Goal: Check status: Check status

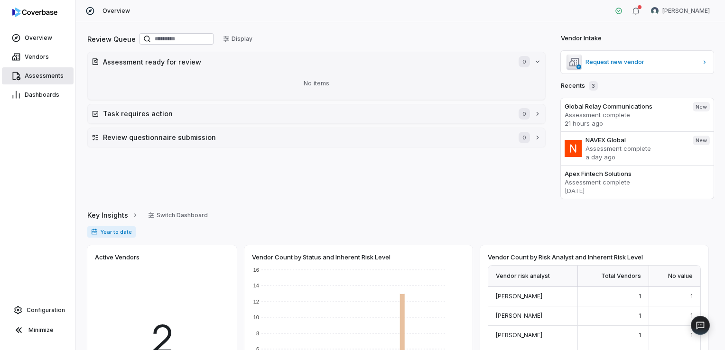
click at [38, 80] on link "Assessments" at bounding box center [38, 75] width 72 height 17
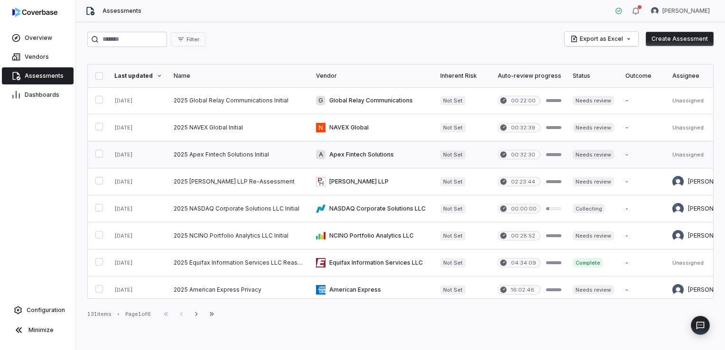
click at [253, 156] on link at bounding box center [239, 154] width 142 height 27
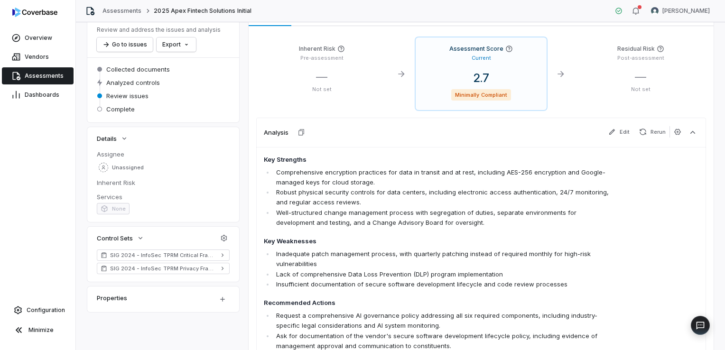
scroll to position [63, 0]
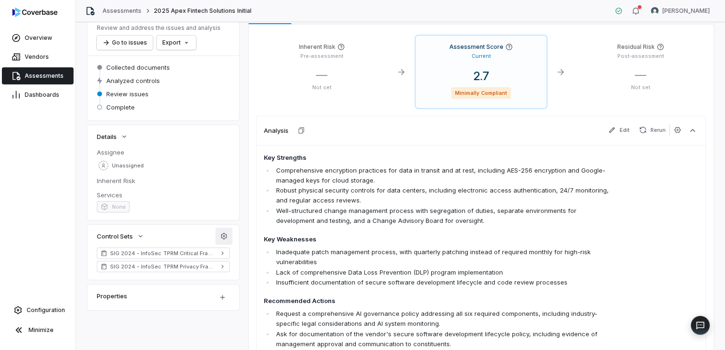
click at [221, 237] on icon "button" at bounding box center [224, 237] width 8 height 8
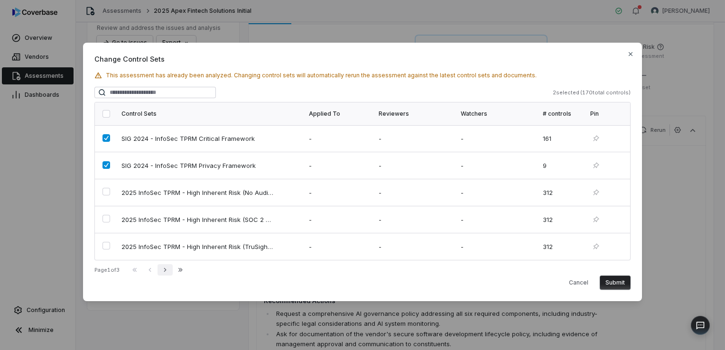
click at [169, 268] on icon "button" at bounding box center [165, 270] width 8 height 8
click at [169, 271] on icon "button" at bounding box center [165, 270] width 8 height 8
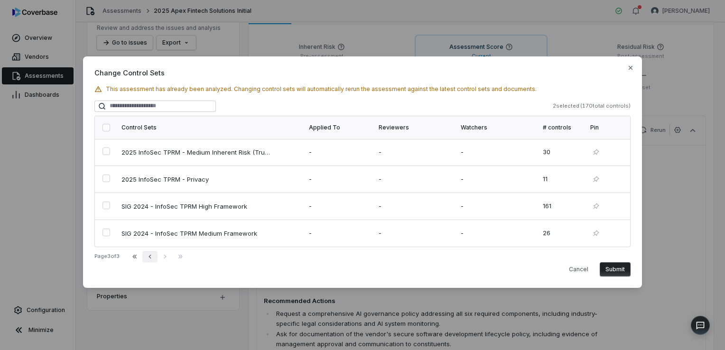
click at [154, 259] on icon "button" at bounding box center [150, 257] width 8 height 8
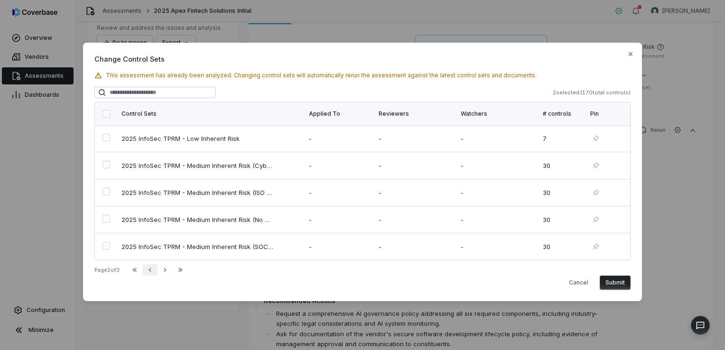
click at [151, 269] on icon "button" at bounding box center [150, 270] width 2 height 4
click at [166, 272] on icon "button" at bounding box center [165, 270] width 2 height 4
drag, startPoint x: 168, startPoint y: 272, endPoint x: 217, endPoint y: 282, distance: 50.9
click at [217, 282] on div "Cancel Submit" at bounding box center [362, 283] width 536 height 14
click at [631, 56] on icon "button" at bounding box center [631, 54] width 8 height 8
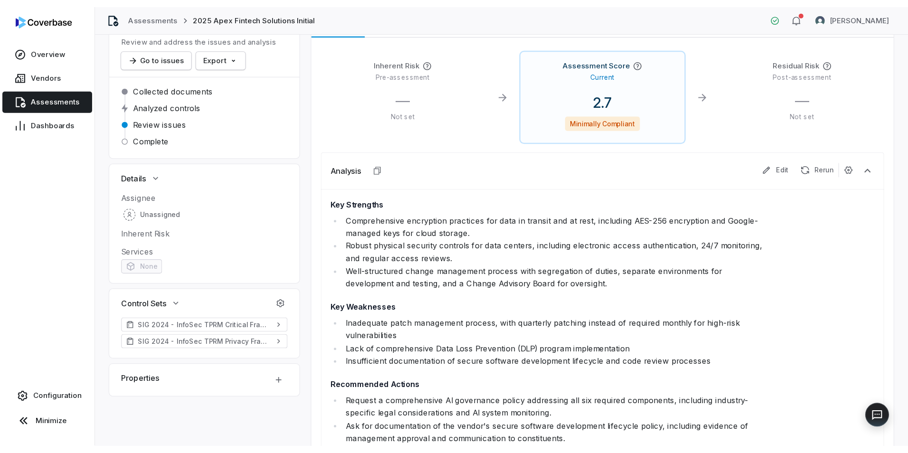
scroll to position [0, 0]
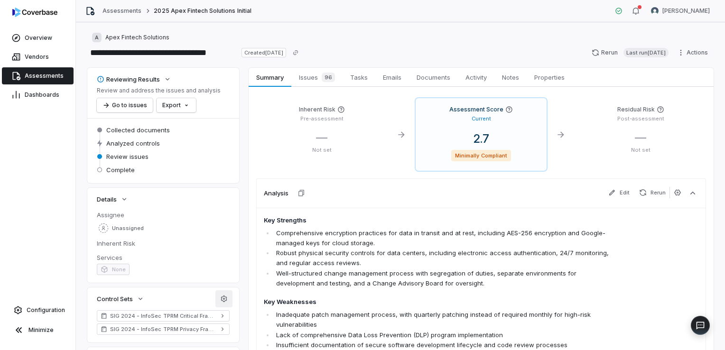
click at [220, 302] on icon "button" at bounding box center [224, 299] width 8 height 8
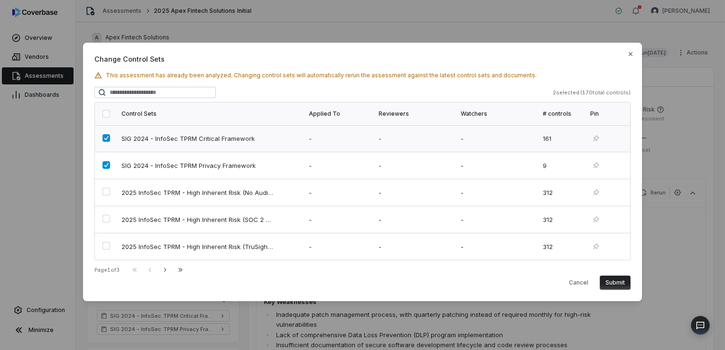
click at [106, 145] on td at bounding box center [105, 138] width 21 height 27
click at [104, 143] on td at bounding box center [105, 138] width 21 height 27
click at [106, 167] on button "button" at bounding box center [107, 165] width 8 height 8
click at [178, 270] on button "Last Page" at bounding box center [180, 269] width 15 height 11
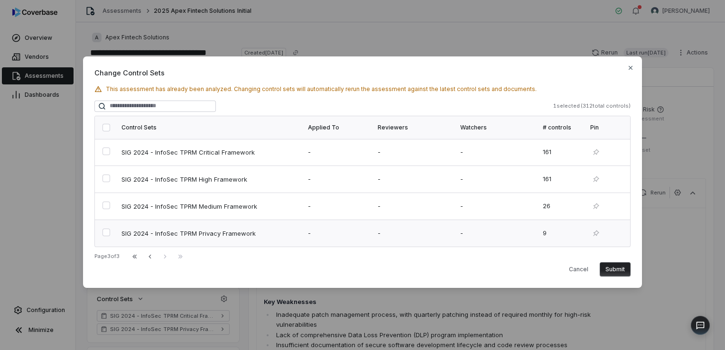
click at [108, 232] on button "button" at bounding box center [107, 233] width 8 height 8
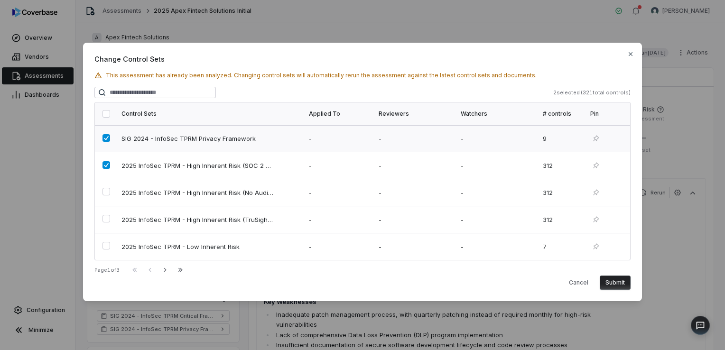
click at [103, 140] on button "button" at bounding box center [107, 138] width 8 height 8
click at [167, 268] on icon "button" at bounding box center [165, 270] width 8 height 8
click at [107, 244] on button "button" at bounding box center [107, 246] width 8 height 8
click at [612, 281] on button "Submit" at bounding box center [615, 283] width 31 height 14
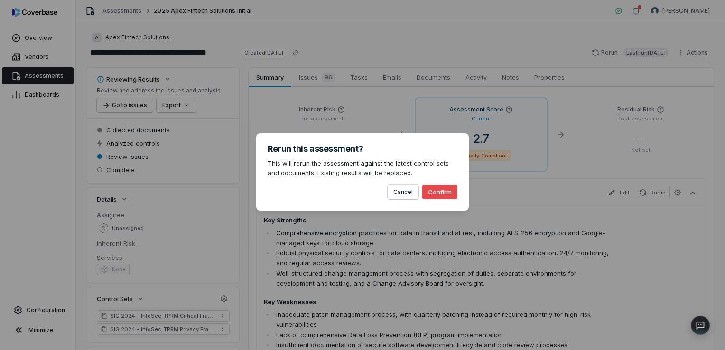
click at [436, 193] on button "Confirm" at bounding box center [439, 192] width 35 height 14
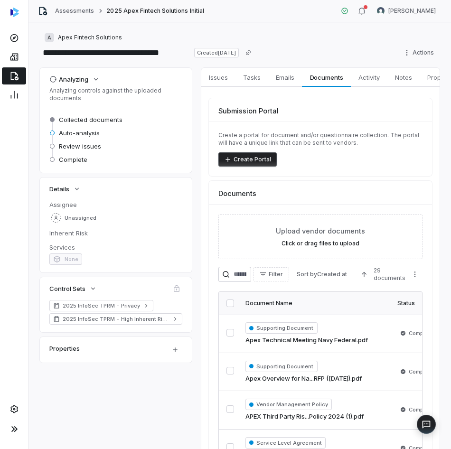
click at [16, 68] on link at bounding box center [14, 75] width 24 height 17
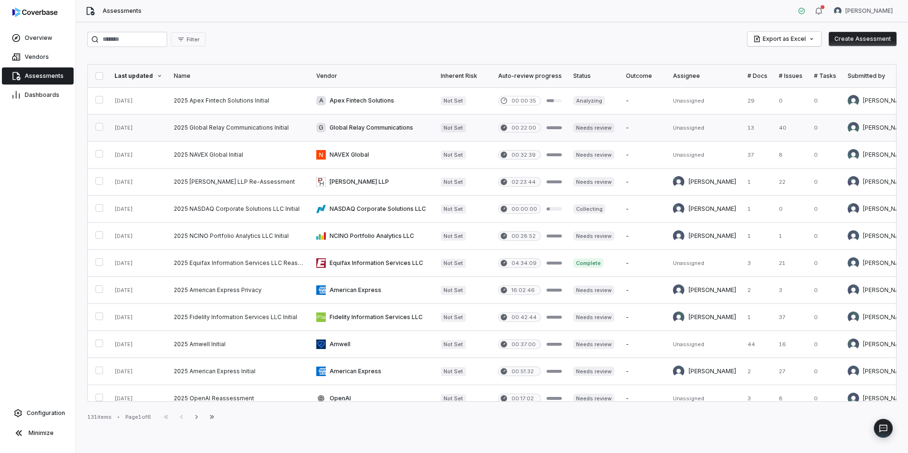
click at [243, 125] on link at bounding box center [239, 127] width 142 height 27
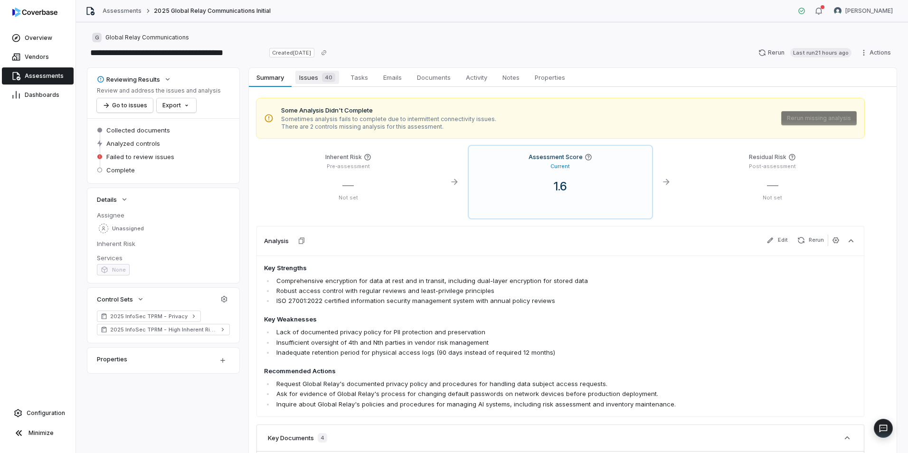
click at [308, 81] on span "Issues 40" at bounding box center [317, 77] width 44 height 13
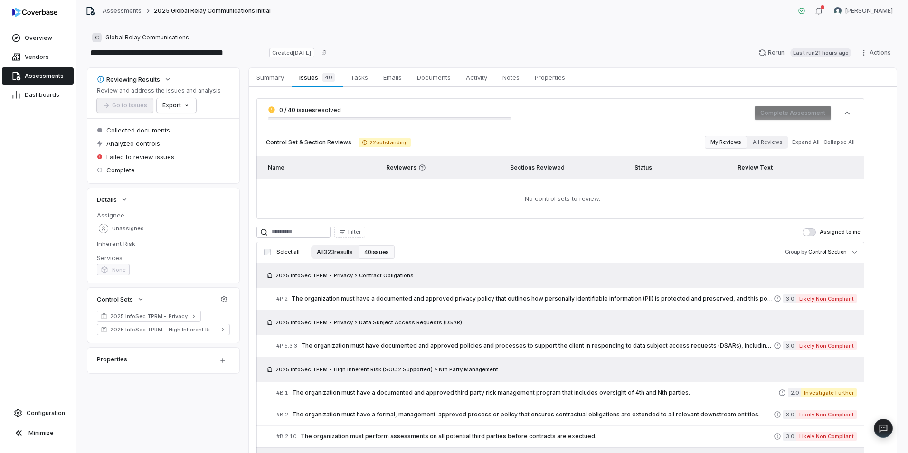
click at [336, 253] on button "All 323 results" at bounding box center [334, 251] width 47 height 13
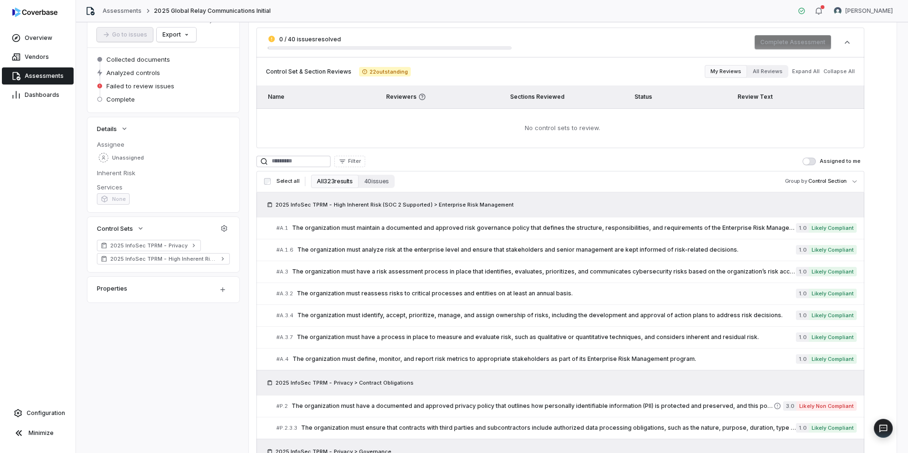
scroll to position [71, 0]
click at [773, 223] on div "# A.1 The organization must maintain a documented and approved risk governance …" at bounding box center [535, 228] width 519 height 10
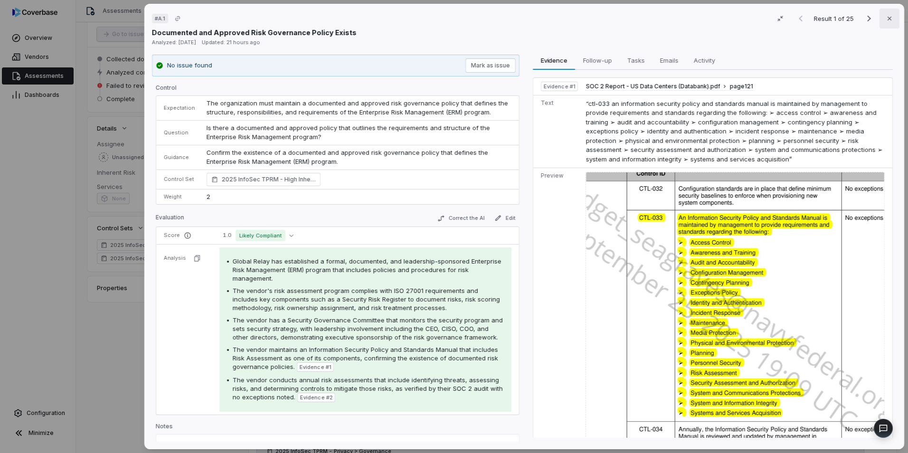
click at [891, 20] on button "Close" at bounding box center [889, 19] width 20 height 20
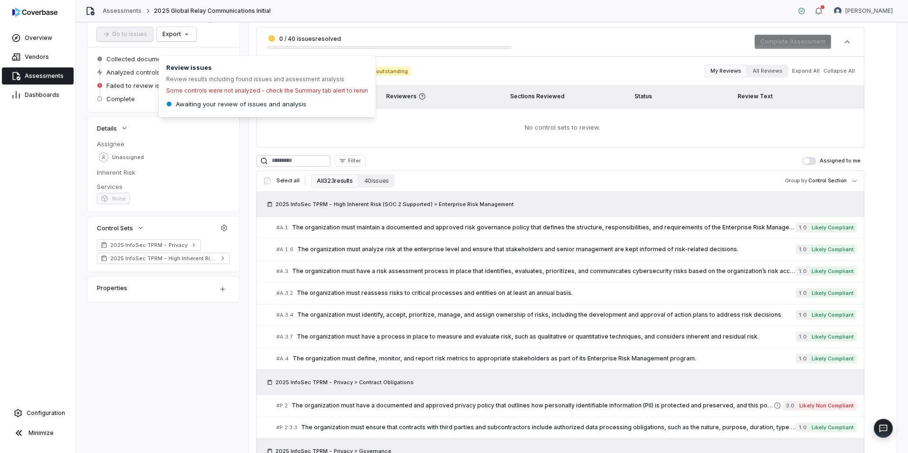
click at [30, 70] on link "Assessments" at bounding box center [38, 75] width 72 height 17
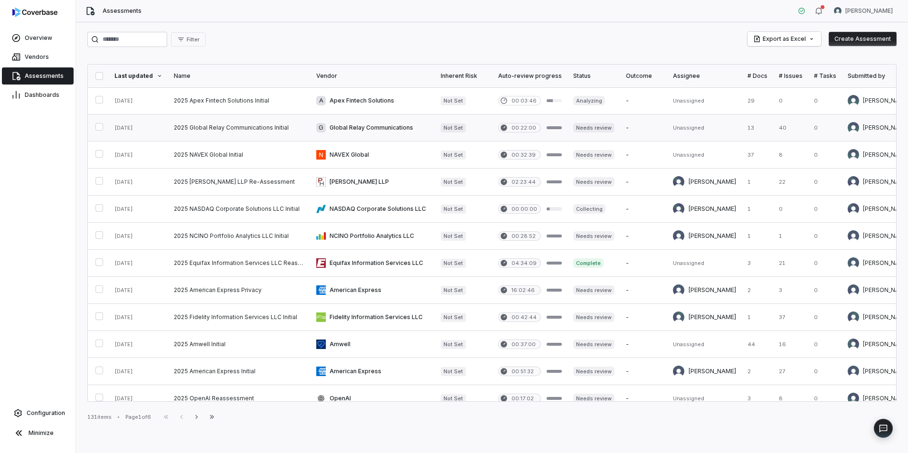
click at [222, 130] on link at bounding box center [239, 127] width 142 height 27
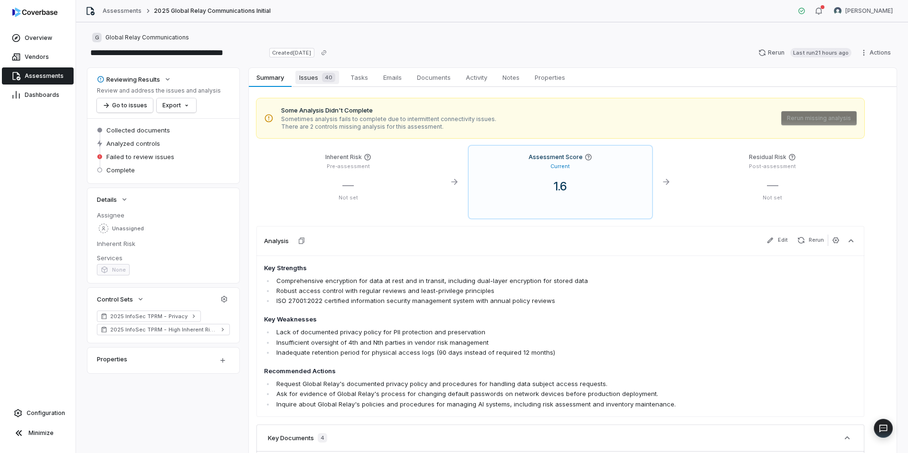
click at [305, 80] on span "Issues 40" at bounding box center [317, 77] width 44 height 13
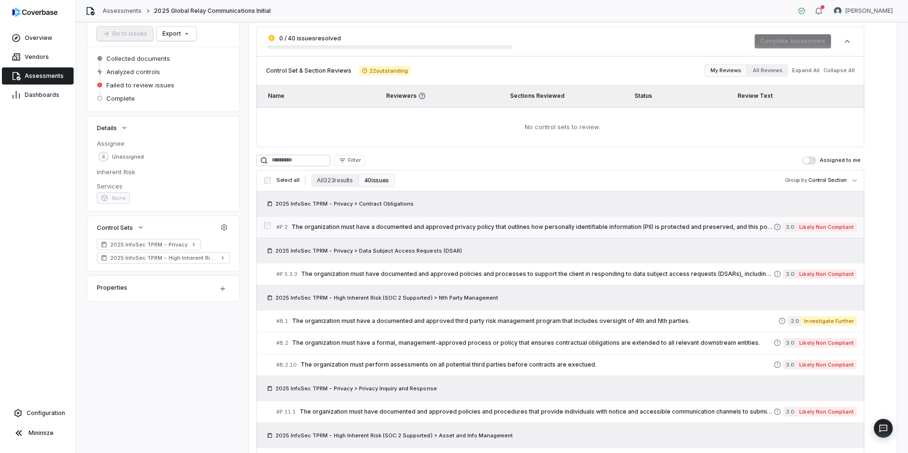
scroll to position [74, 0]
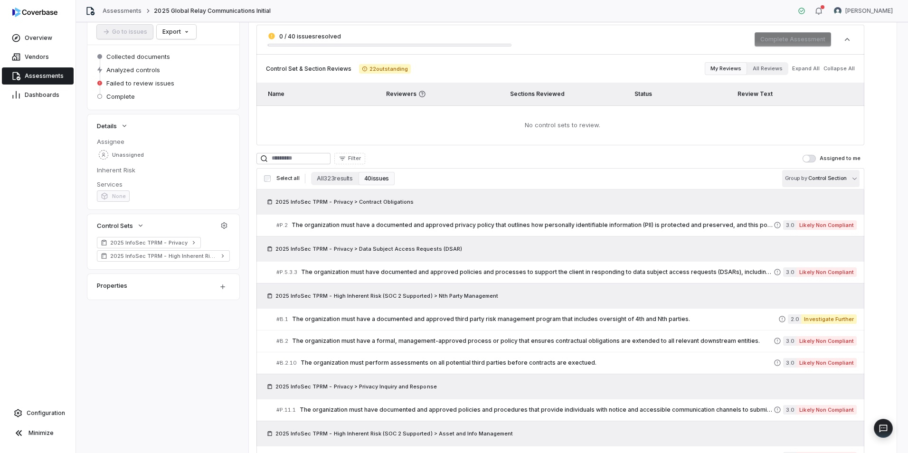
click at [820, 177] on body "**********" at bounding box center [454, 226] width 908 height 453
click at [337, 178] on html "**********" at bounding box center [454, 226] width 908 height 453
click at [337, 178] on button "All 323 results" at bounding box center [334, 178] width 47 height 13
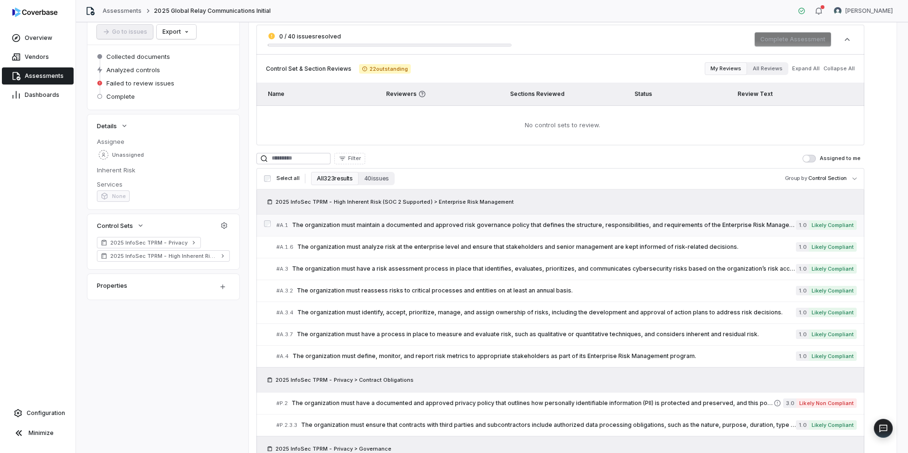
click at [359, 229] on div "# A.1 The organization must maintain a documented and approved risk governance …" at bounding box center [535, 225] width 519 height 10
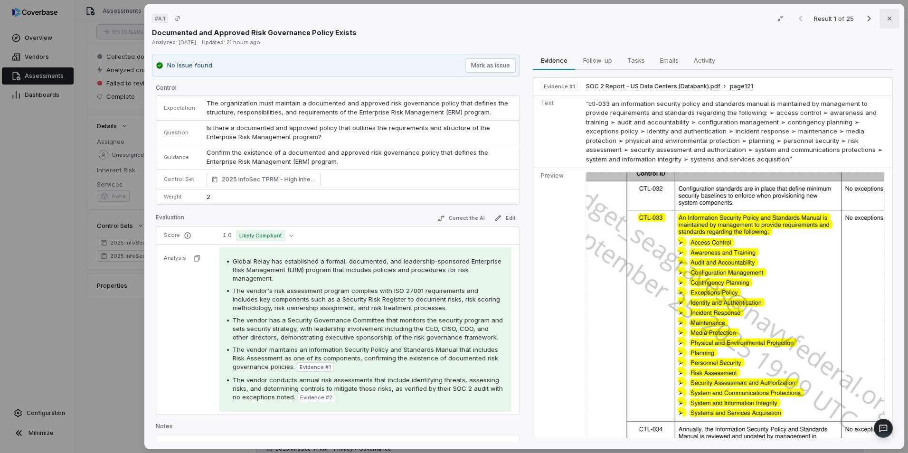
click at [886, 21] on icon "button" at bounding box center [889, 19] width 8 height 8
